Goal: Navigation & Orientation: Find specific page/section

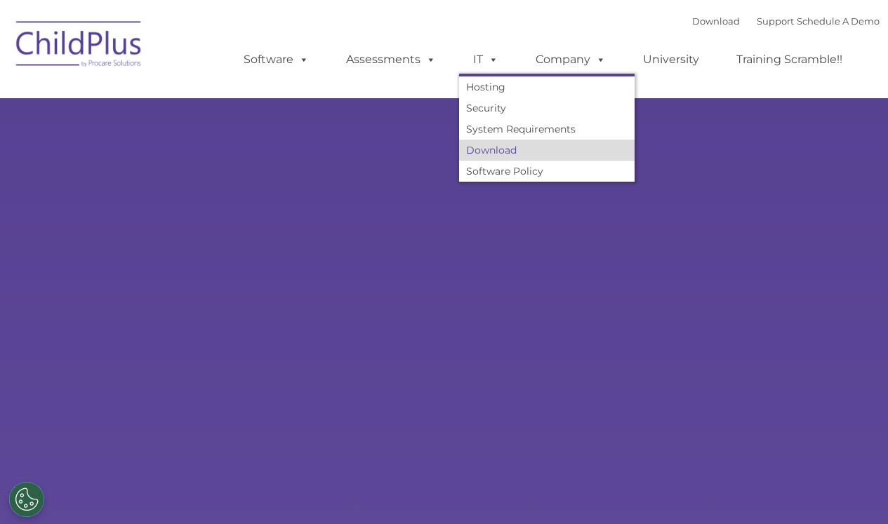
type input ""
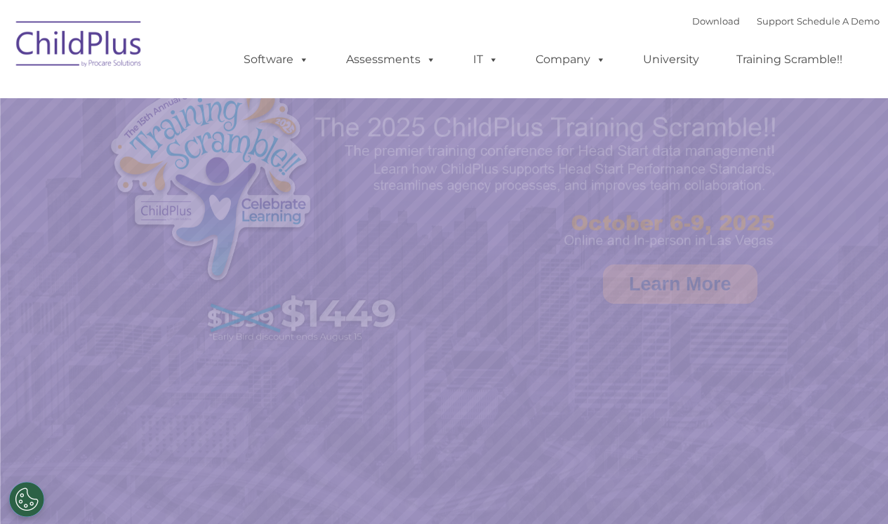
select select "MEDIUM"
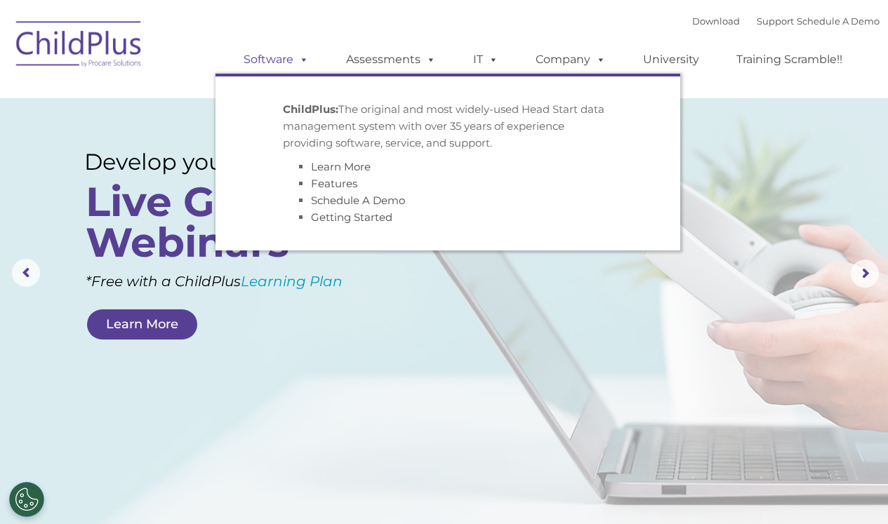
click at [295, 58] on span at bounding box center [300, 59] width 15 height 13
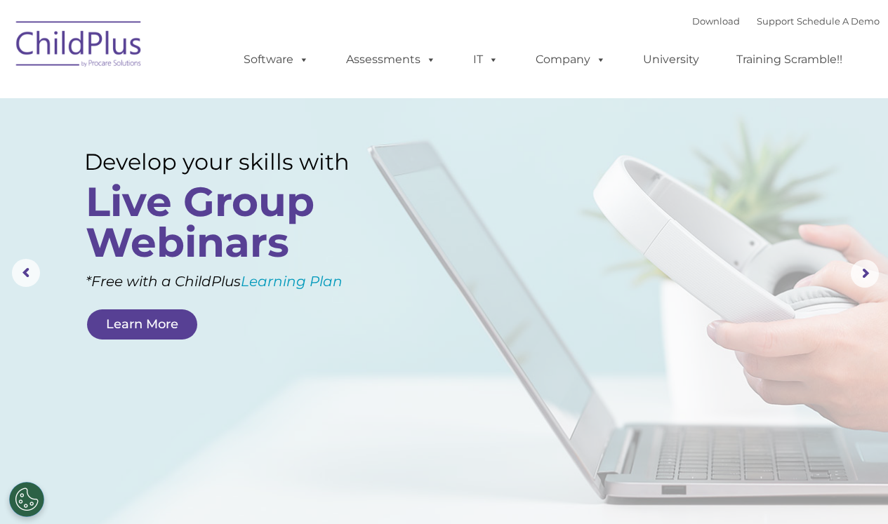
click at [453, 399] on rs-layer at bounding box center [444, 273] width 888 height 547
click at [447, 173] on rs-layer at bounding box center [444, 273] width 888 height 547
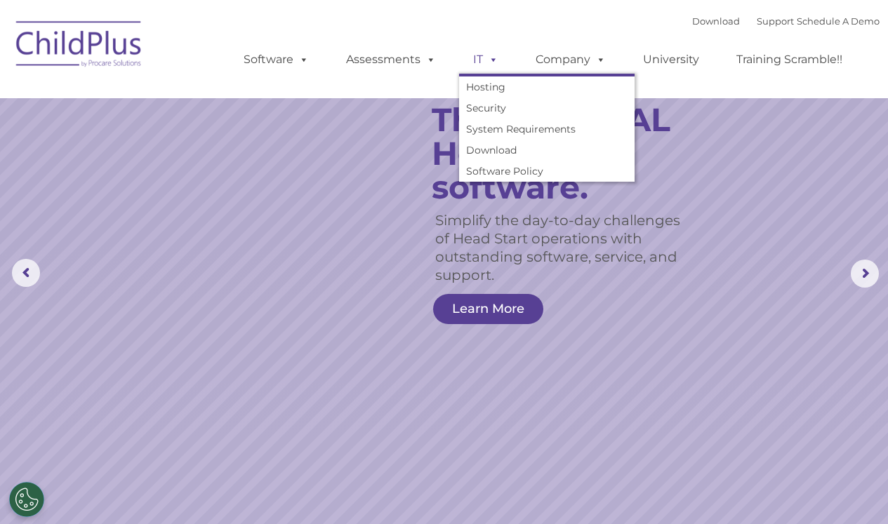
click at [476, 64] on link "IT" at bounding box center [485, 60] width 53 height 28
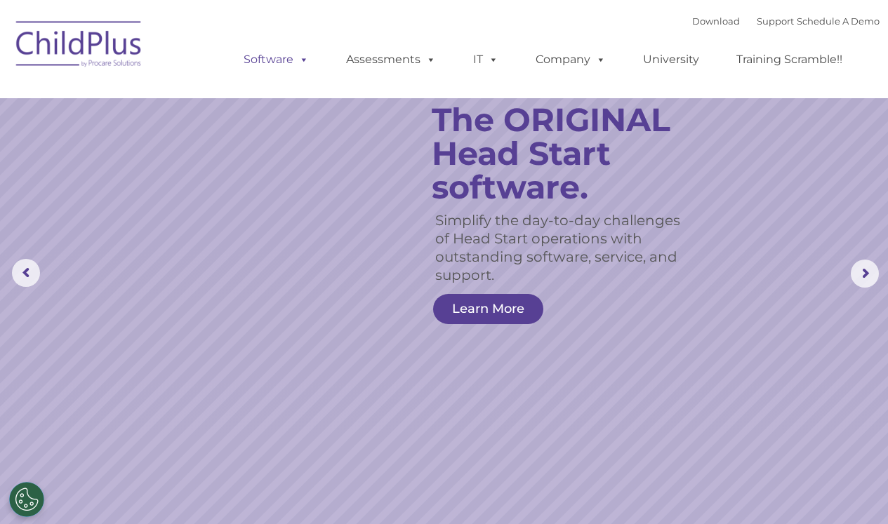
click at [263, 58] on link "Software" at bounding box center [275, 60] width 93 height 28
